Goal: Browse casually

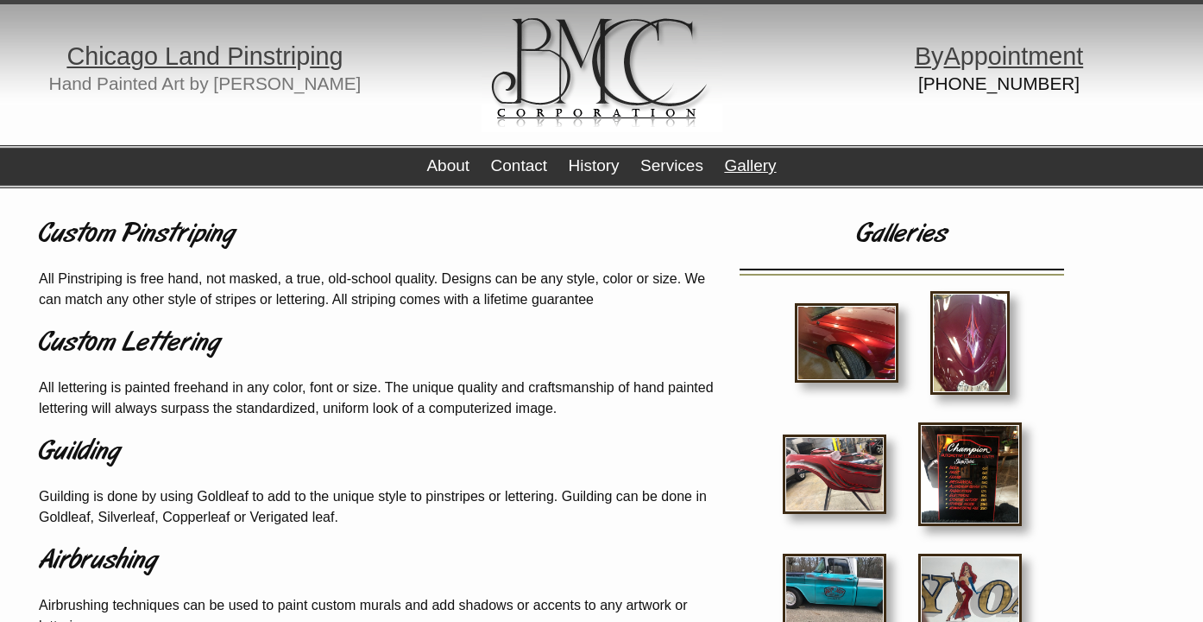
click at [748, 167] on link "Gallery" at bounding box center [750, 165] width 52 height 18
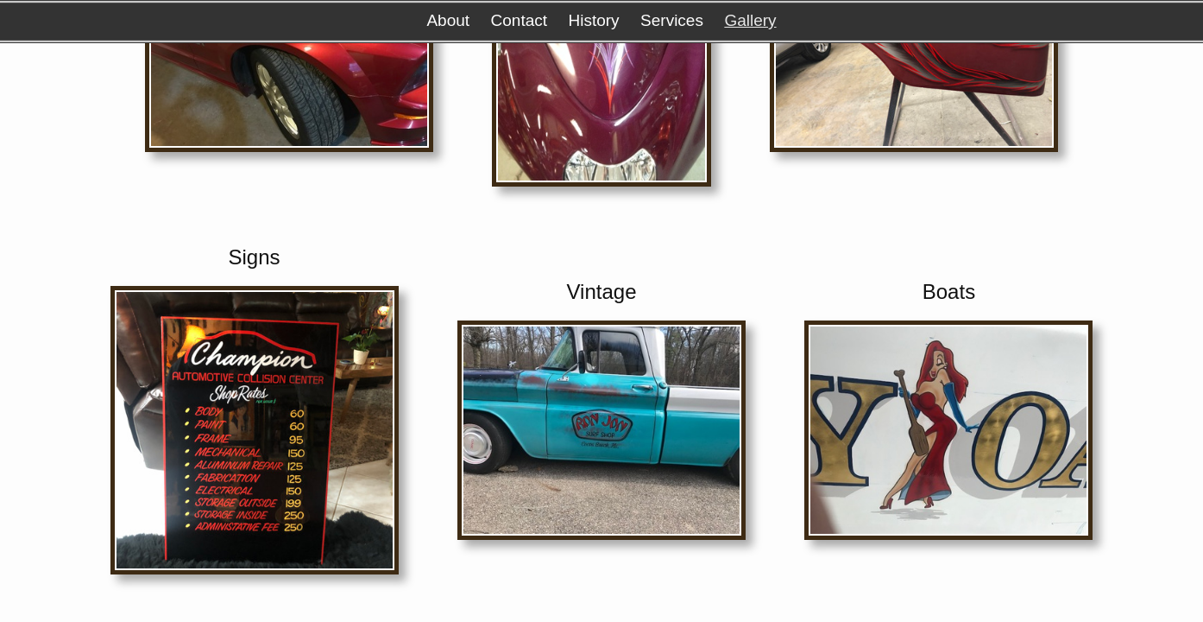
scroll to position [389, 0]
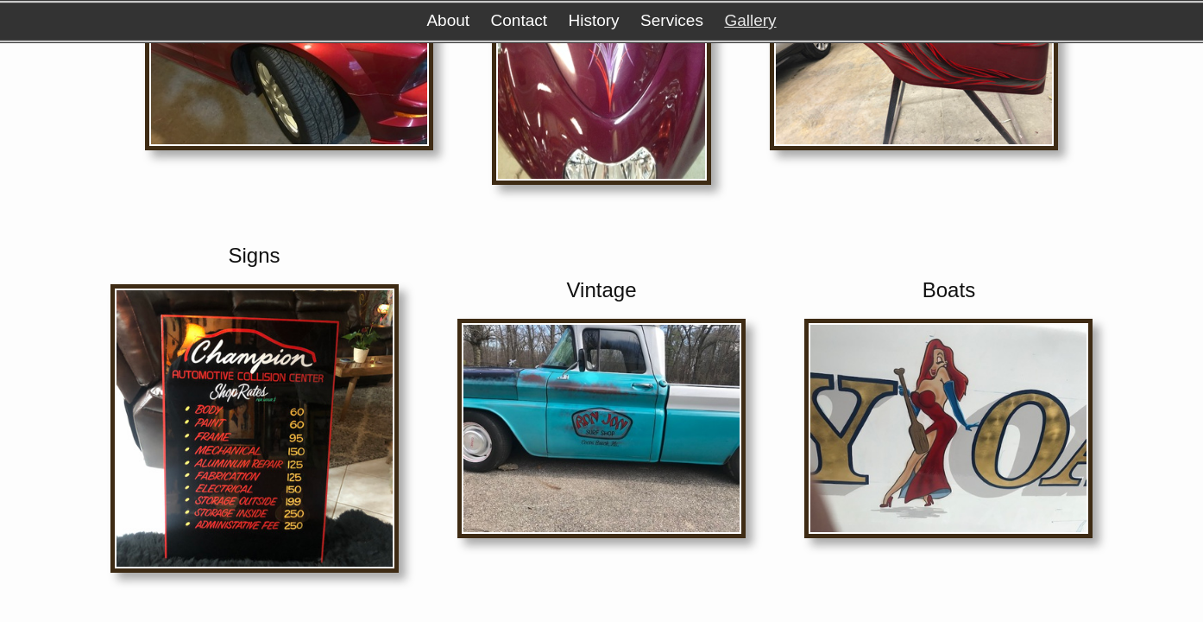
click at [946, 406] on img at bounding box center [949, 428] width 288 height 219
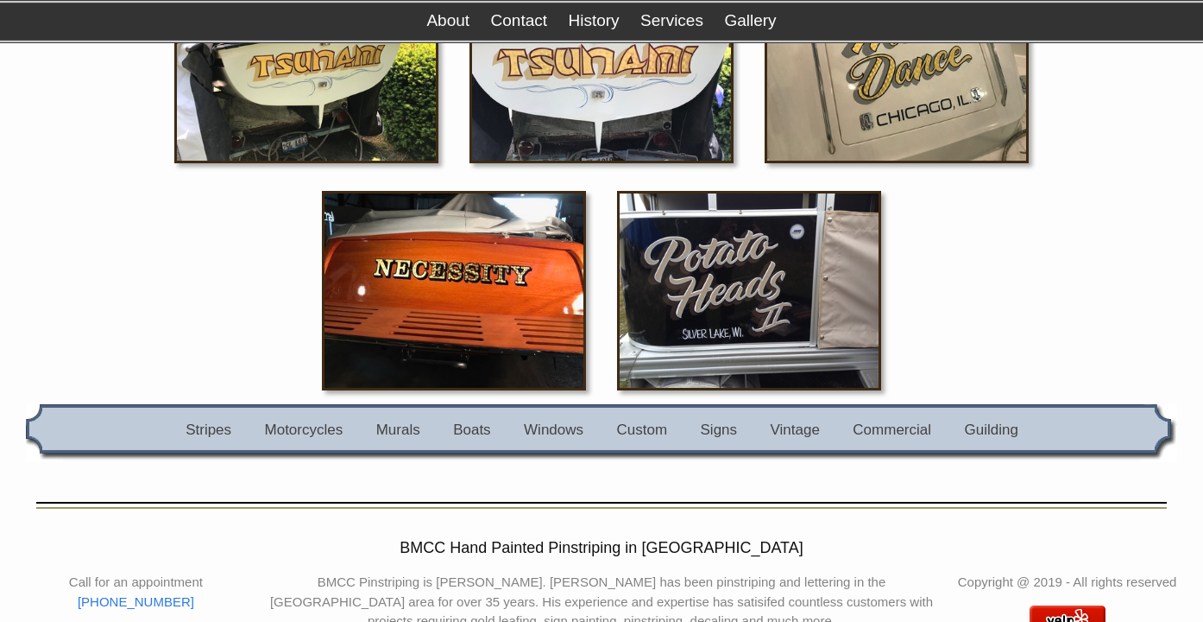
scroll to position [1077, 0]
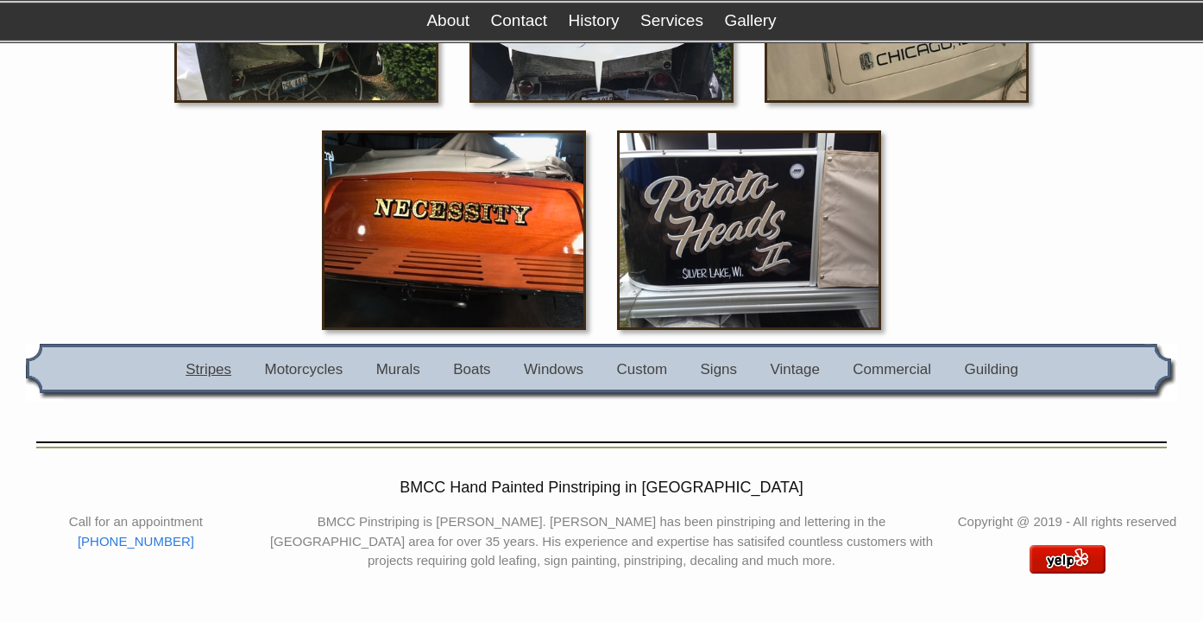
click at [214, 370] on link "Stripes" at bounding box center [209, 369] width 46 height 16
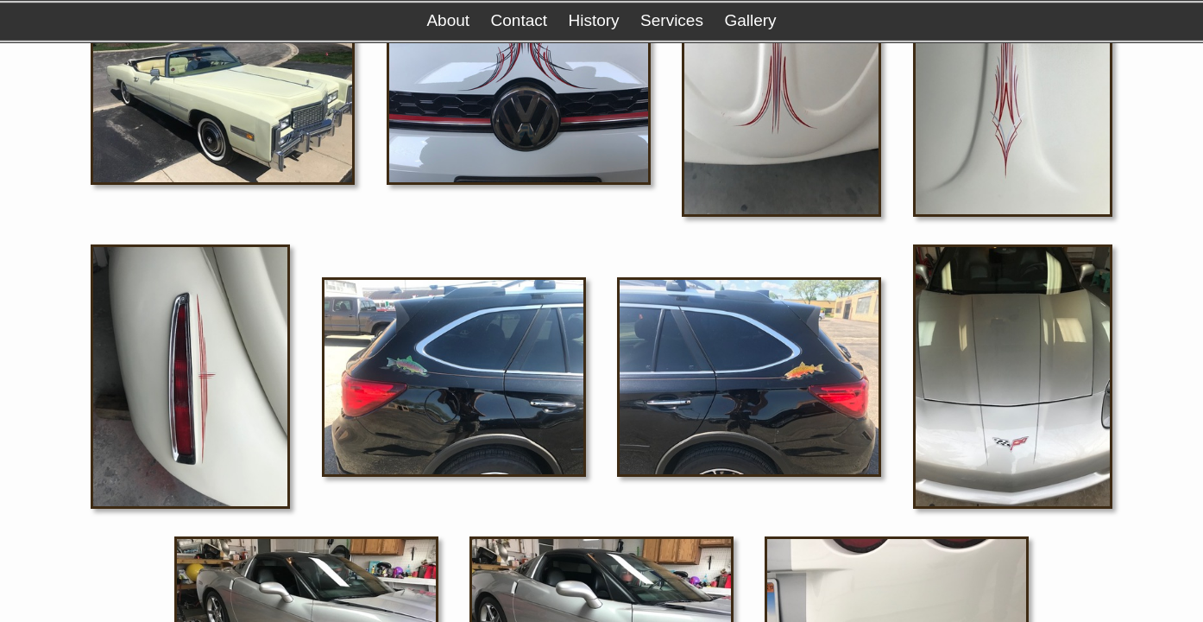
scroll to position [925, 0]
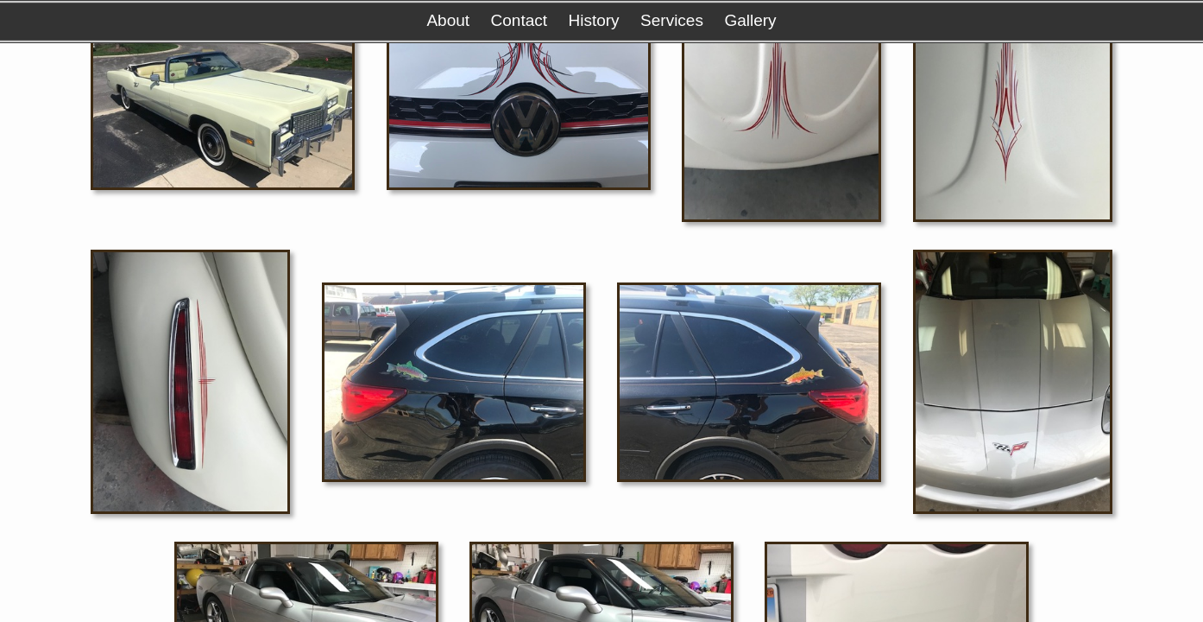
click at [203, 429] on img at bounding box center [190, 381] width 199 height 264
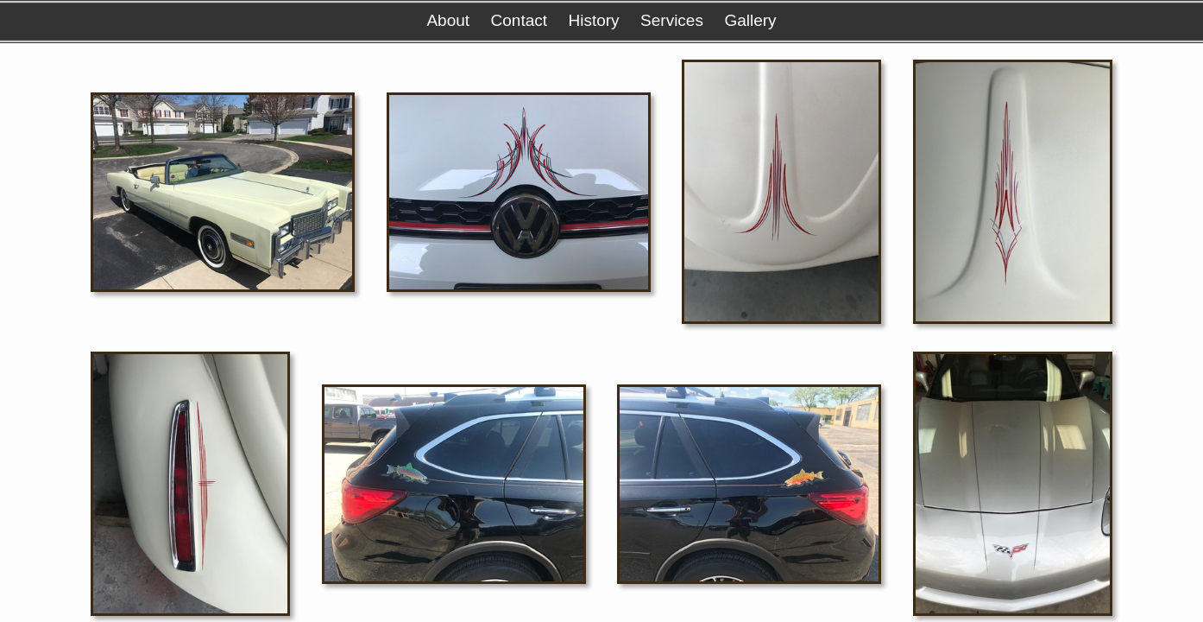
scroll to position [822, 0]
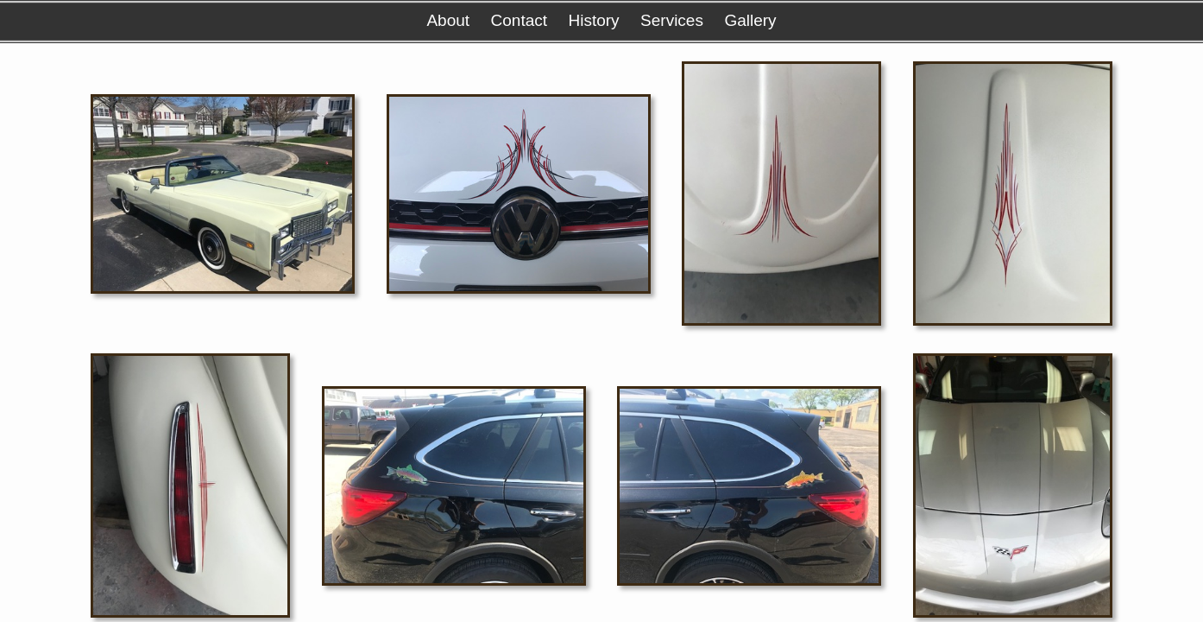
click at [254, 228] on img at bounding box center [223, 193] width 264 height 199
